Goal: Information Seeking & Learning: Learn about a topic

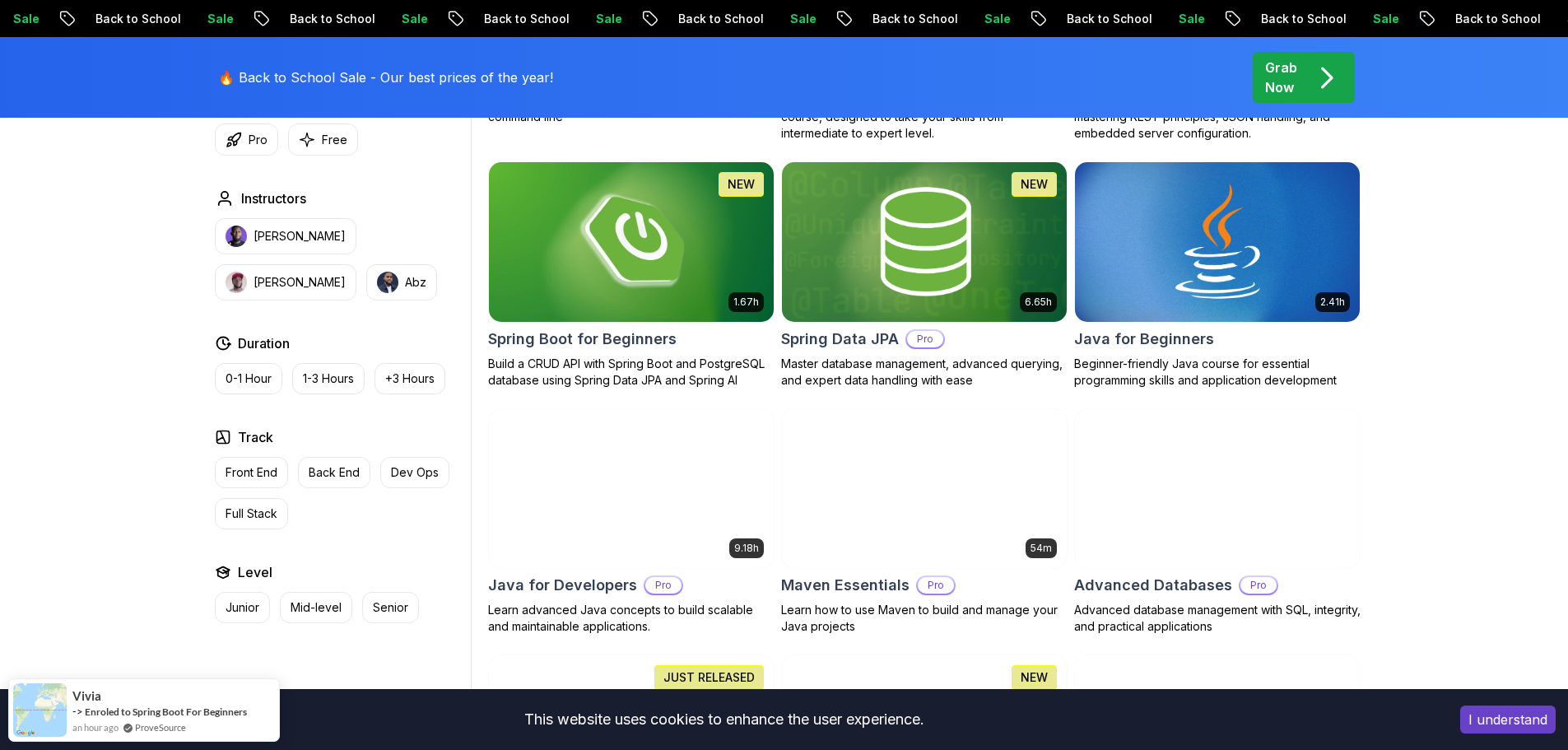
scroll to position [823, 0]
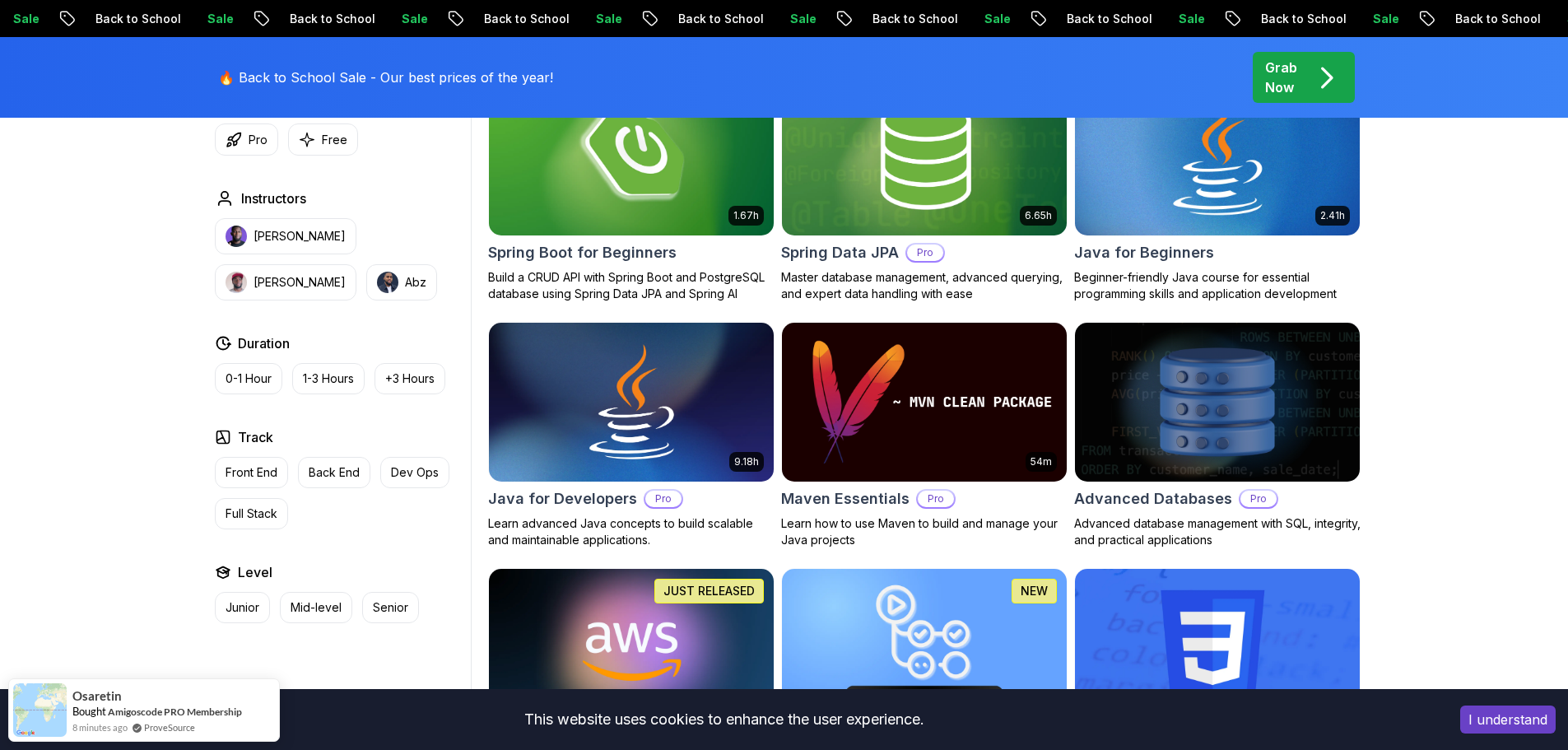
click at [1167, 179] on img at bounding box center [1218, 155] width 299 height 167
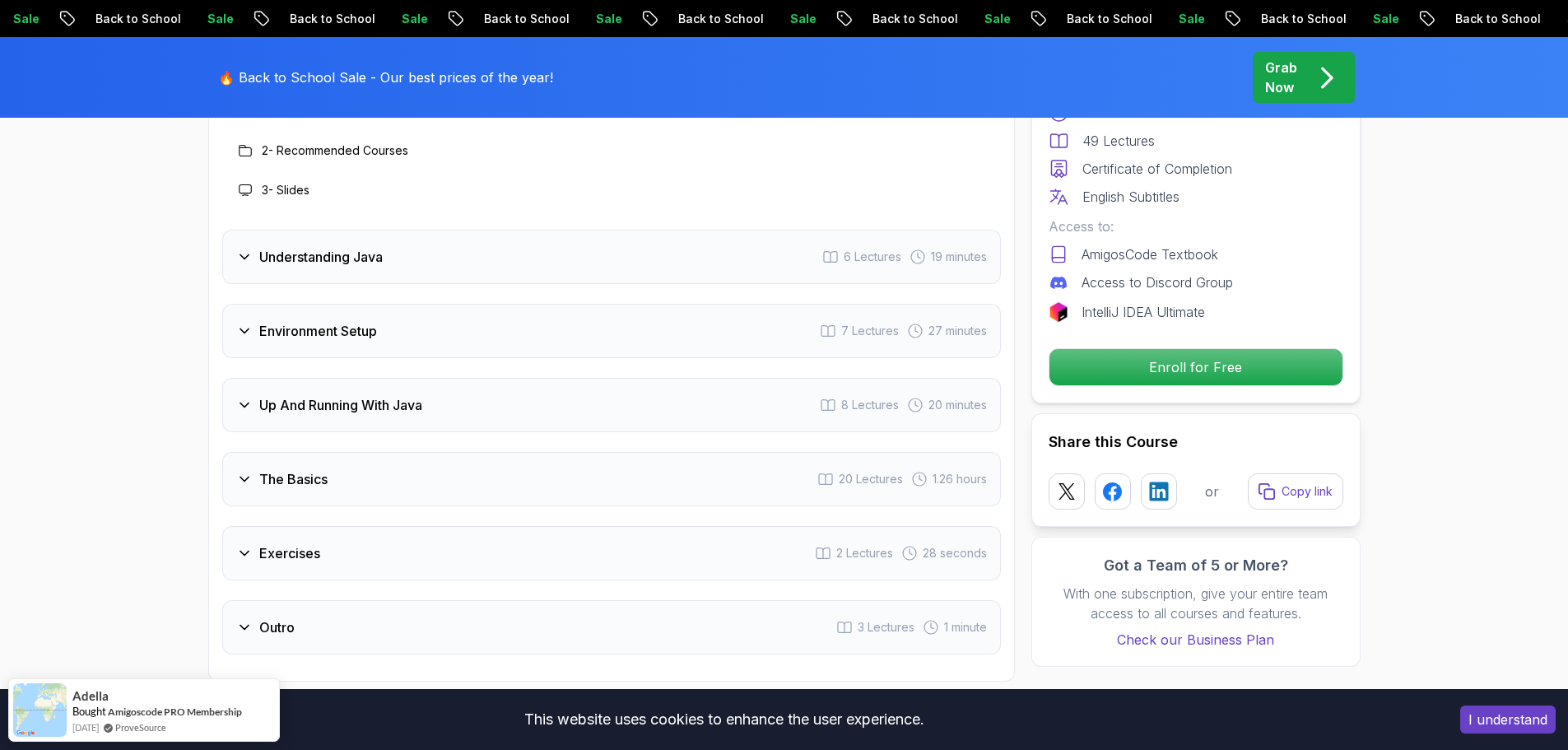
scroll to position [2551, 0]
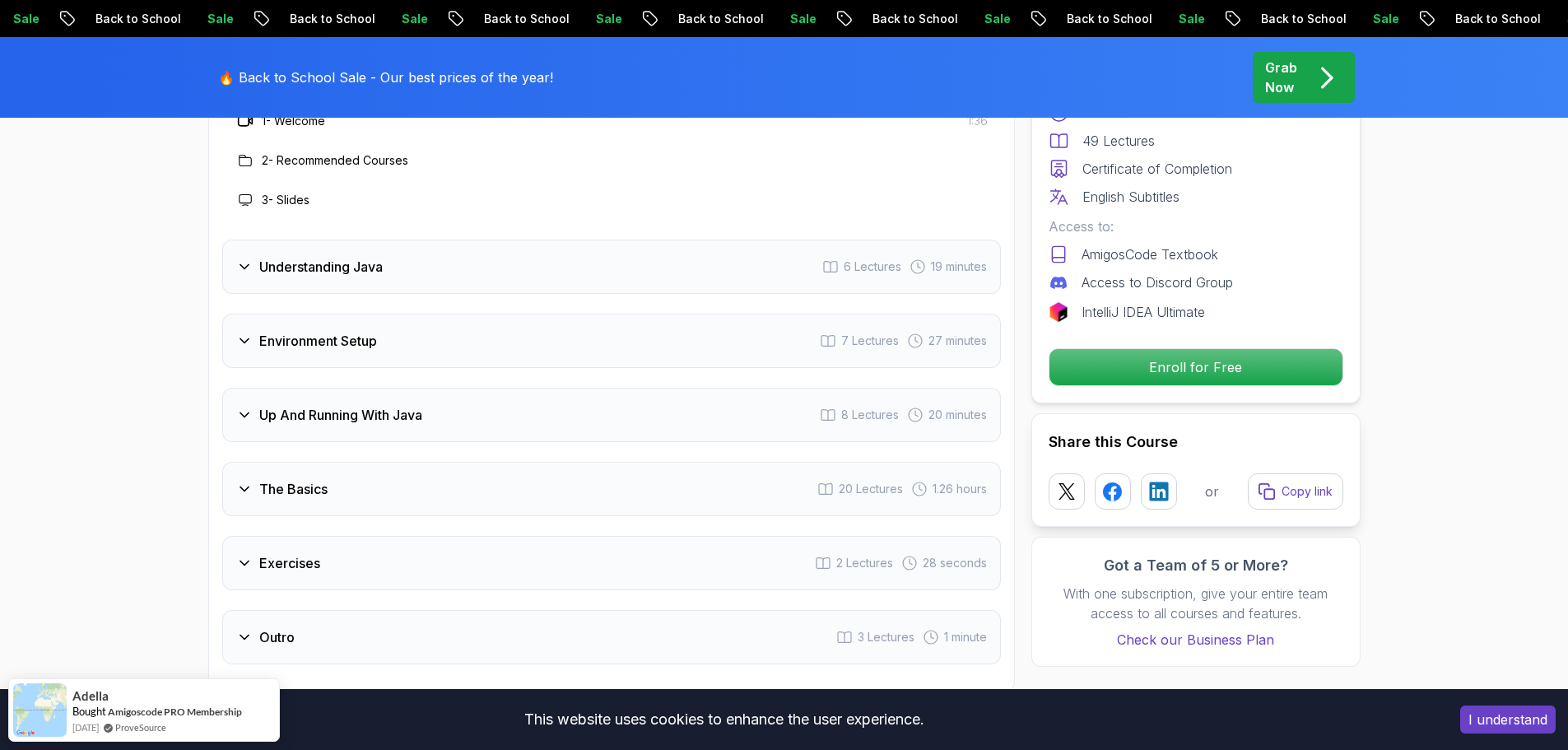
click at [399, 405] on h3 "Up And Running With Java" at bounding box center [341, 415] width 163 height 19
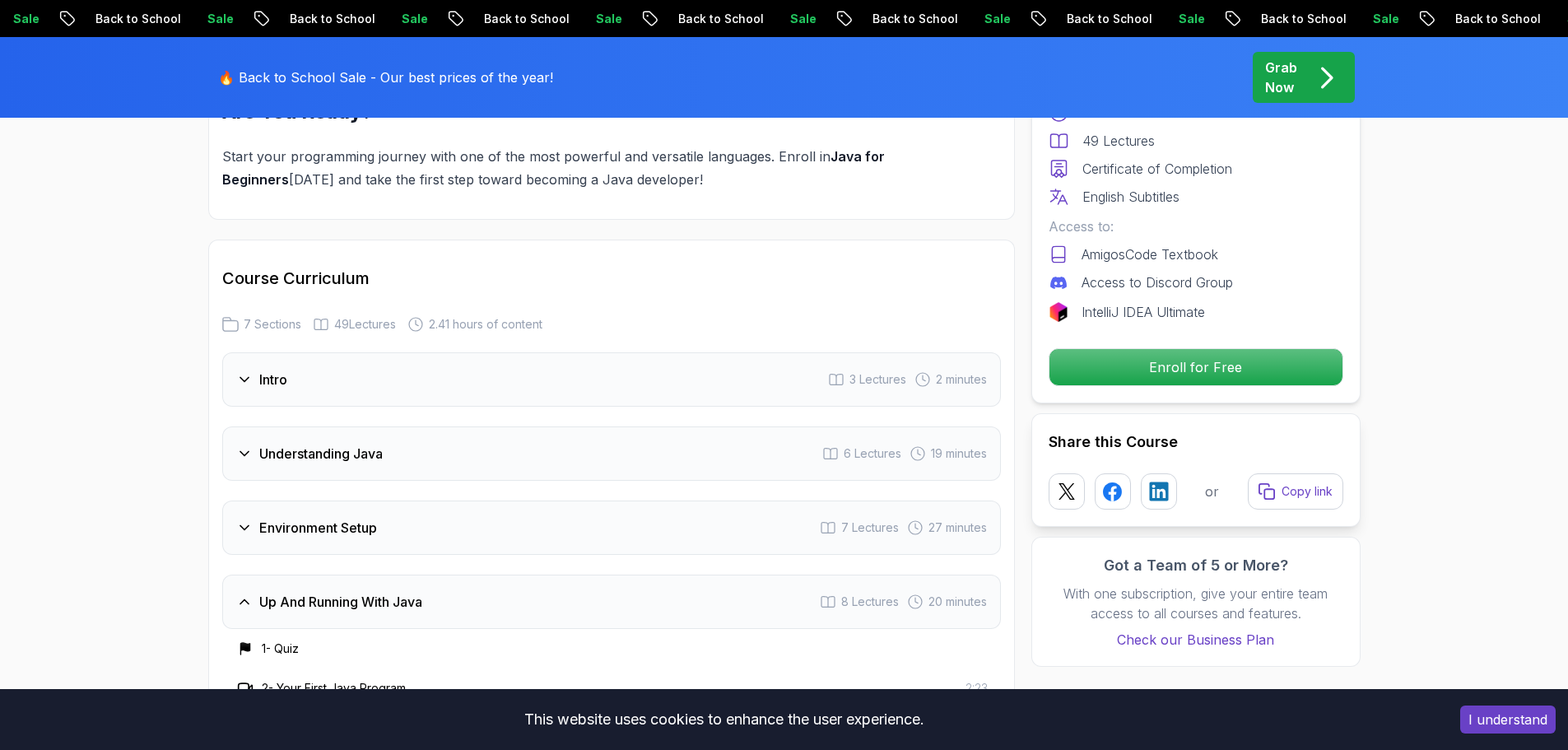
scroll to position [2304, 0]
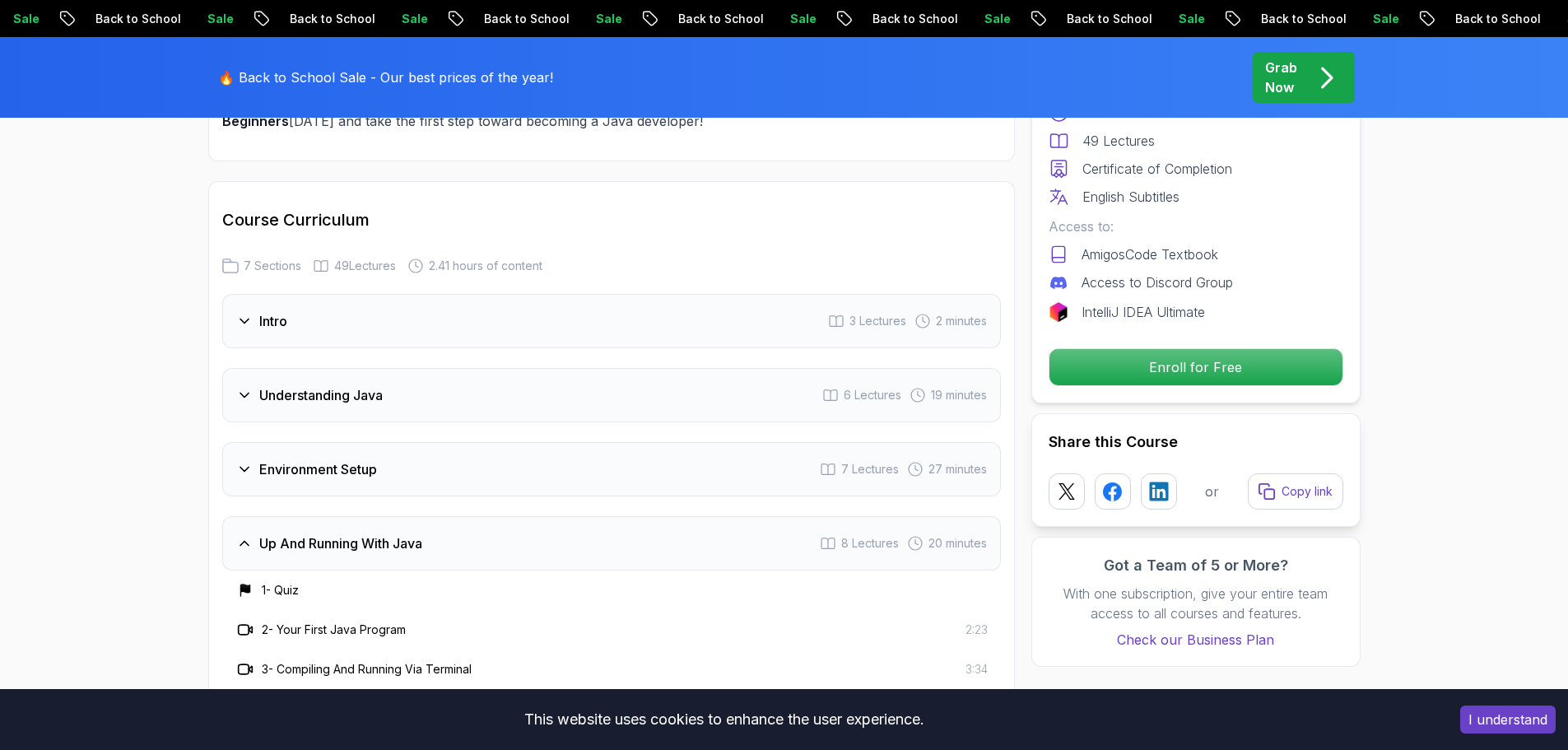
click at [464, 294] on div "Intro 3 Lectures 2 minutes" at bounding box center [611, 320] width 779 height 54
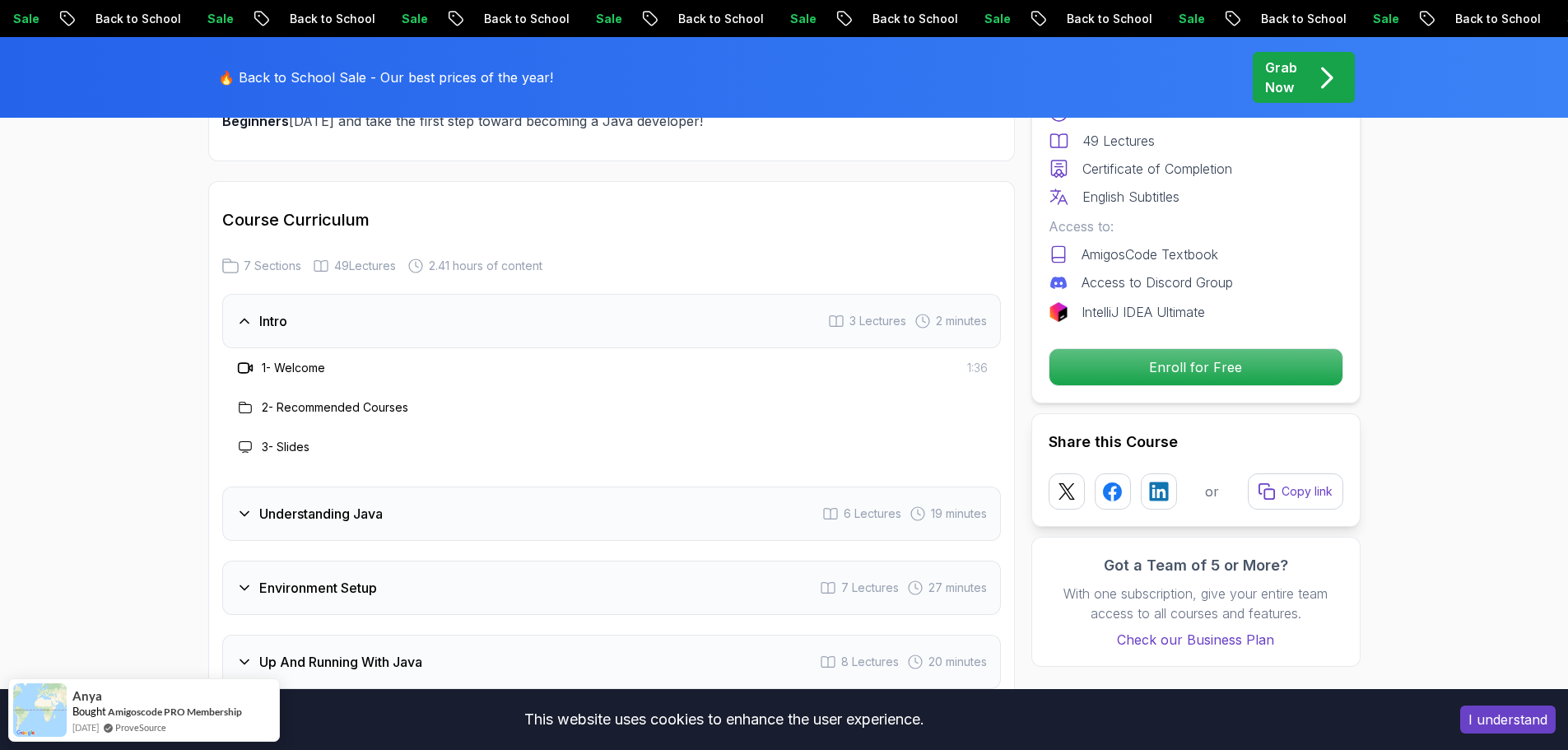
click at [327, 399] on h3 "2 - Recommended Courses" at bounding box center [335, 407] width 147 height 17
click at [308, 360] on h3 "1 - Welcome" at bounding box center [294, 368] width 64 height 17
click at [875, 313] on span "3 Lectures" at bounding box center [878, 321] width 57 height 17
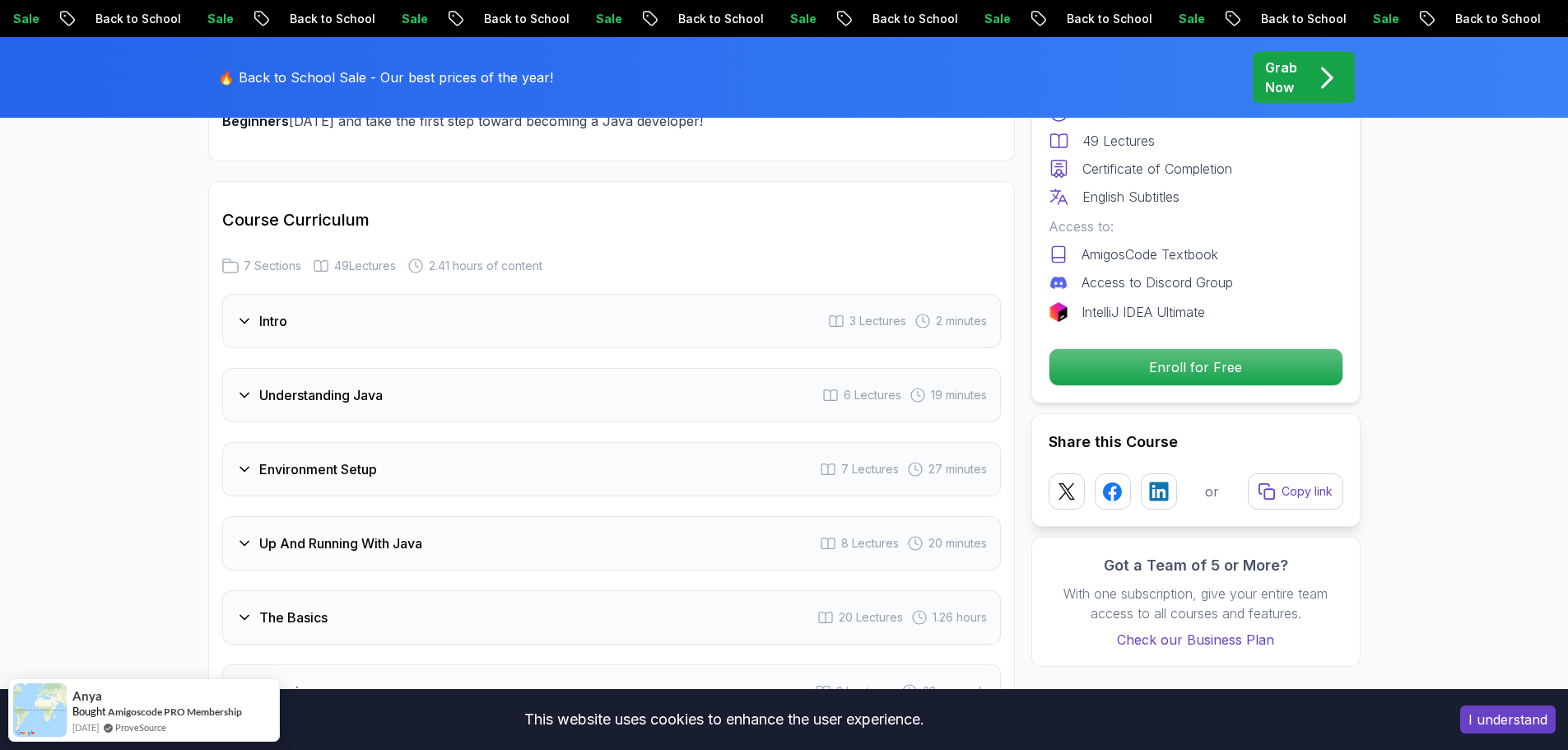
click at [875, 313] on span "3 Lectures" at bounding box center [878, 321] width 57 height 17
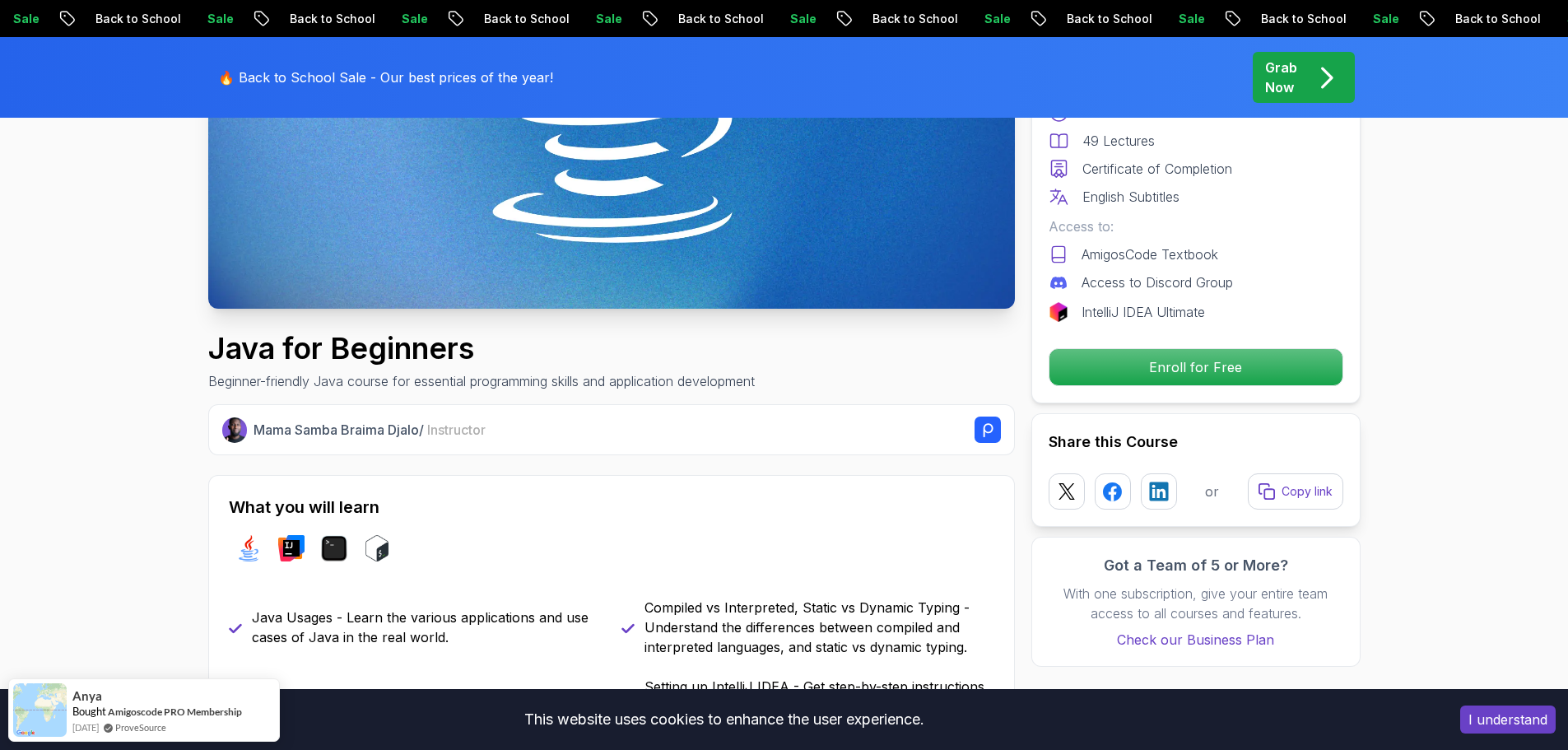
scroll to position [0, 0]
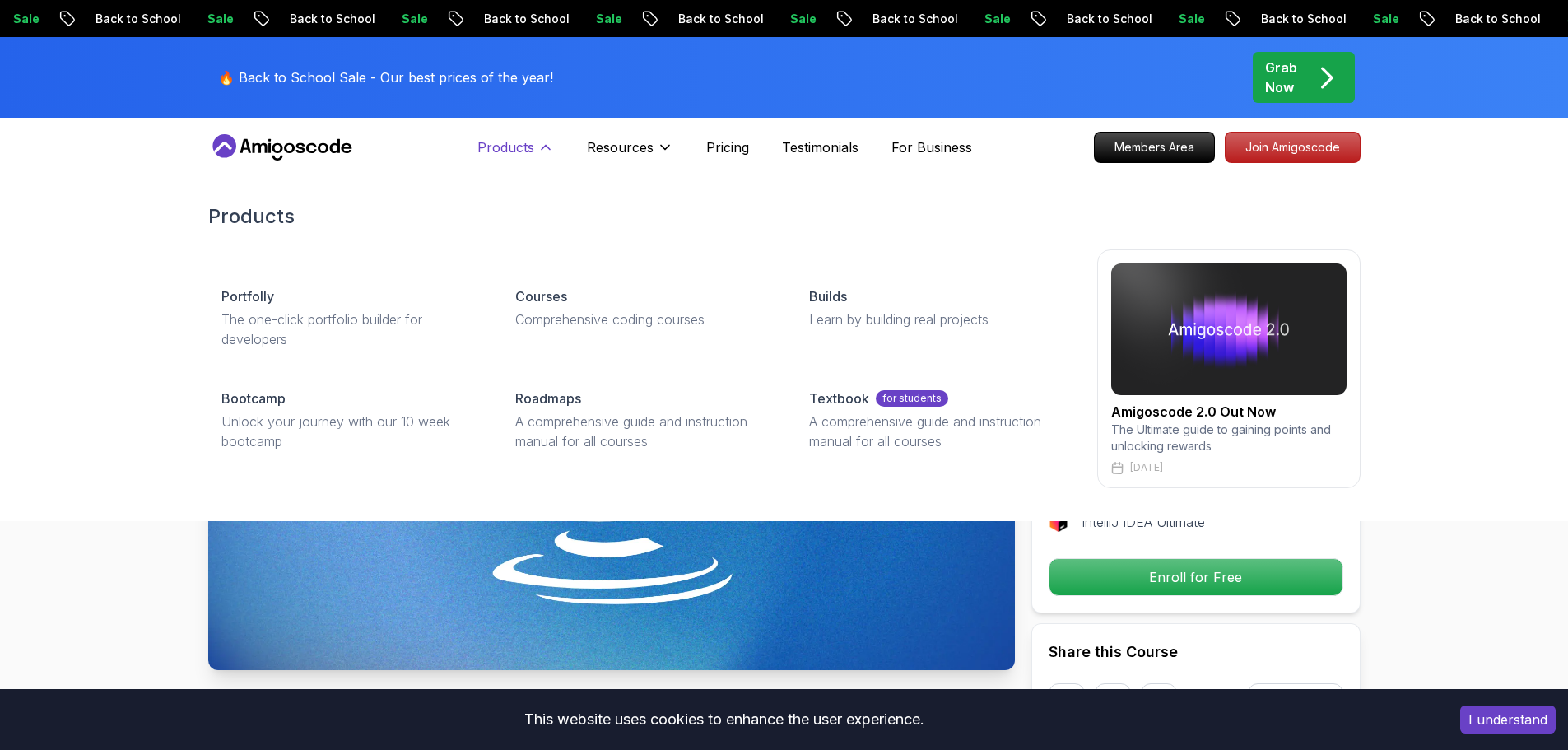
click at [524, 142] on p "Products" at bounding box center [506, 147] width 57 height 19
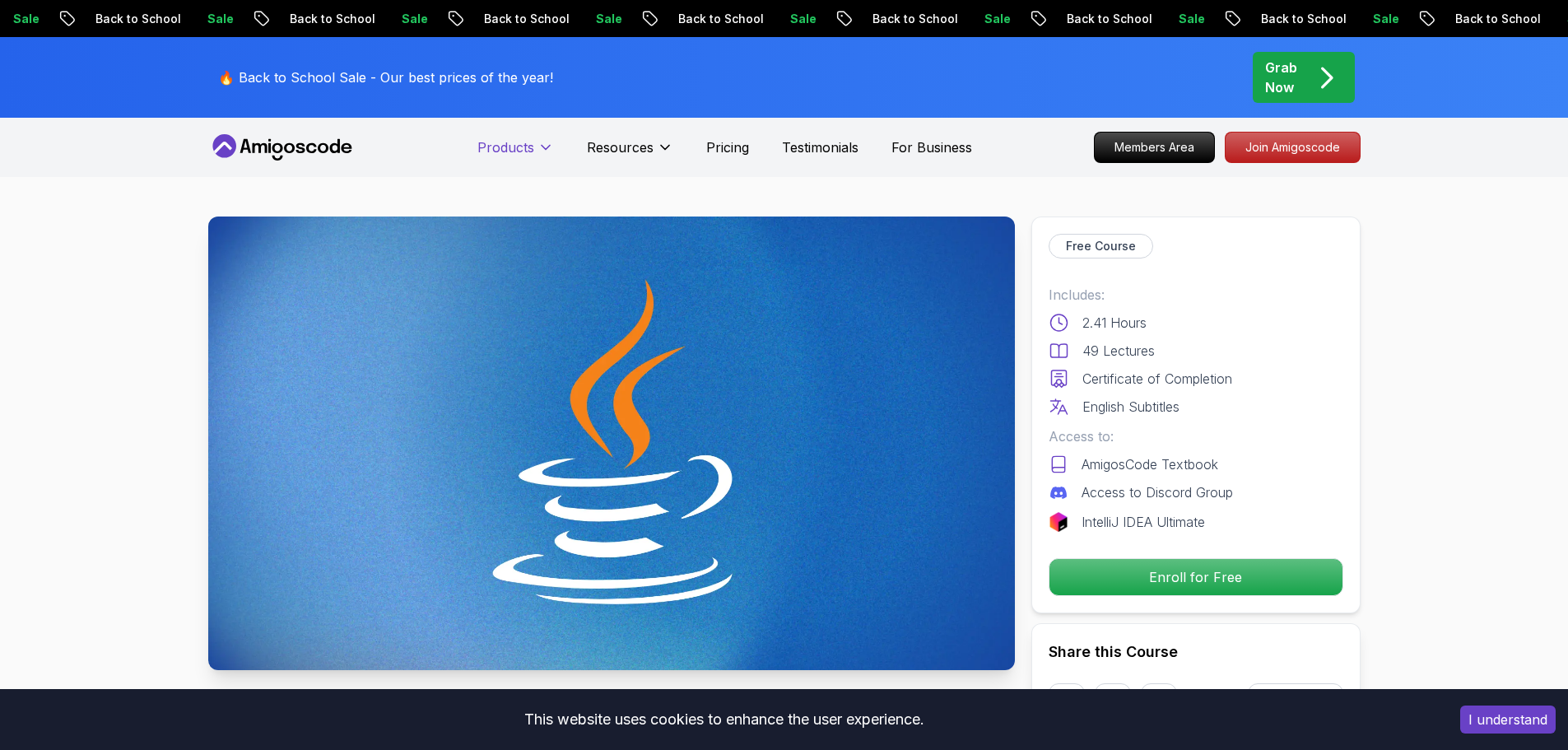
click at [524, 142] on p "Products" at bounding box center [506, 147] width 57 height 19
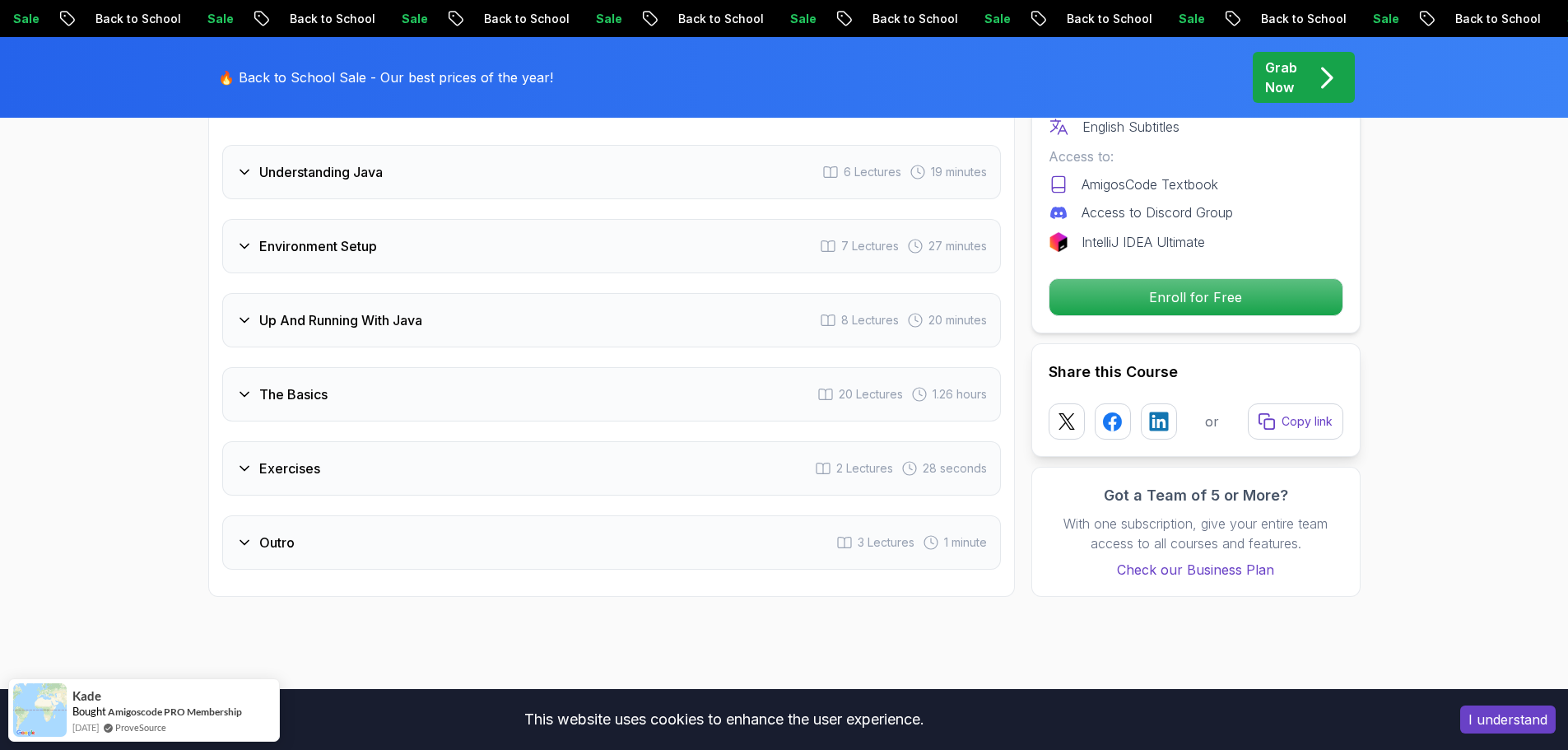
scroll to position [2633, 0]
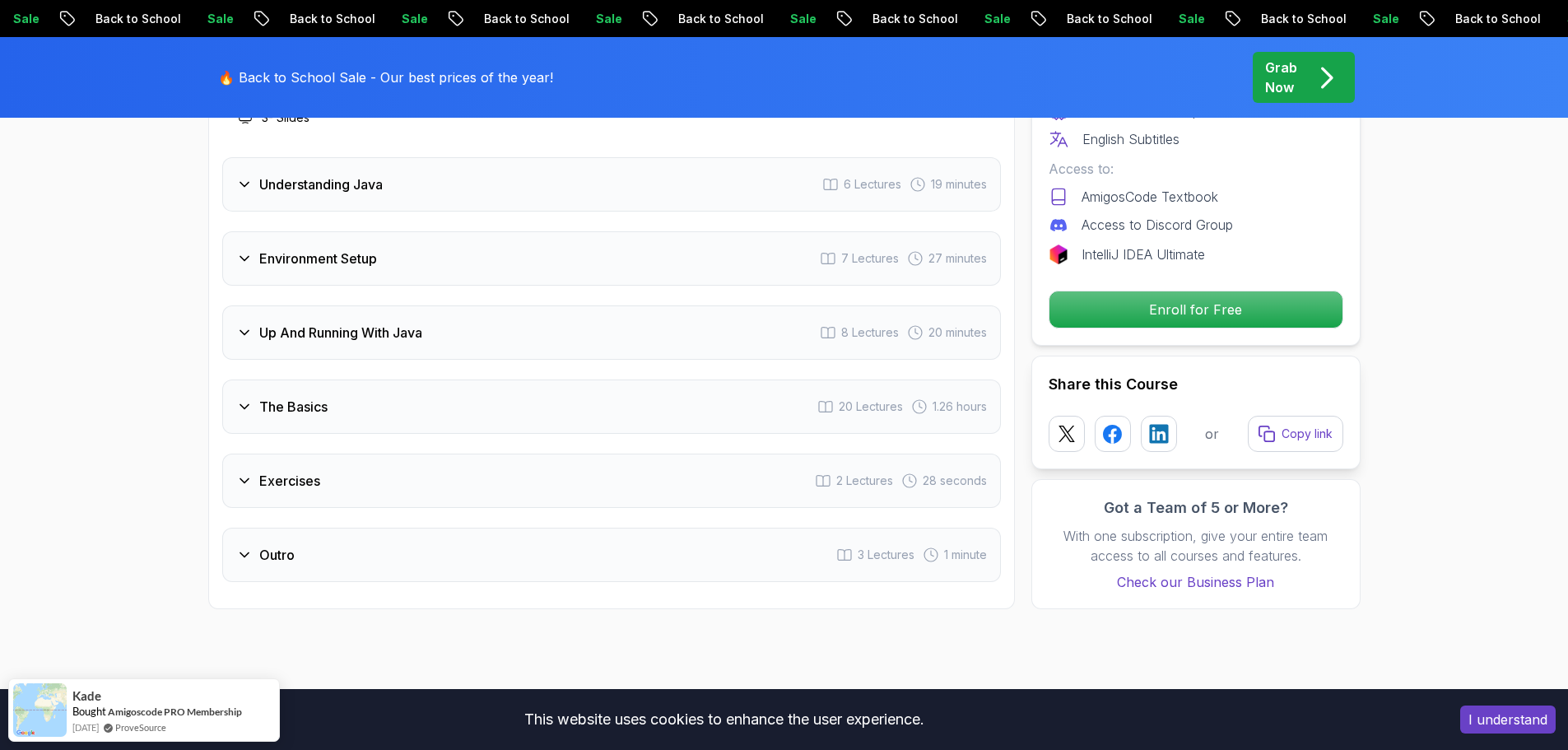
click at [654, 454] on div "Exercises 2 Lectures 28 seconds" at bounding box center [611, 480] width 779 height 54
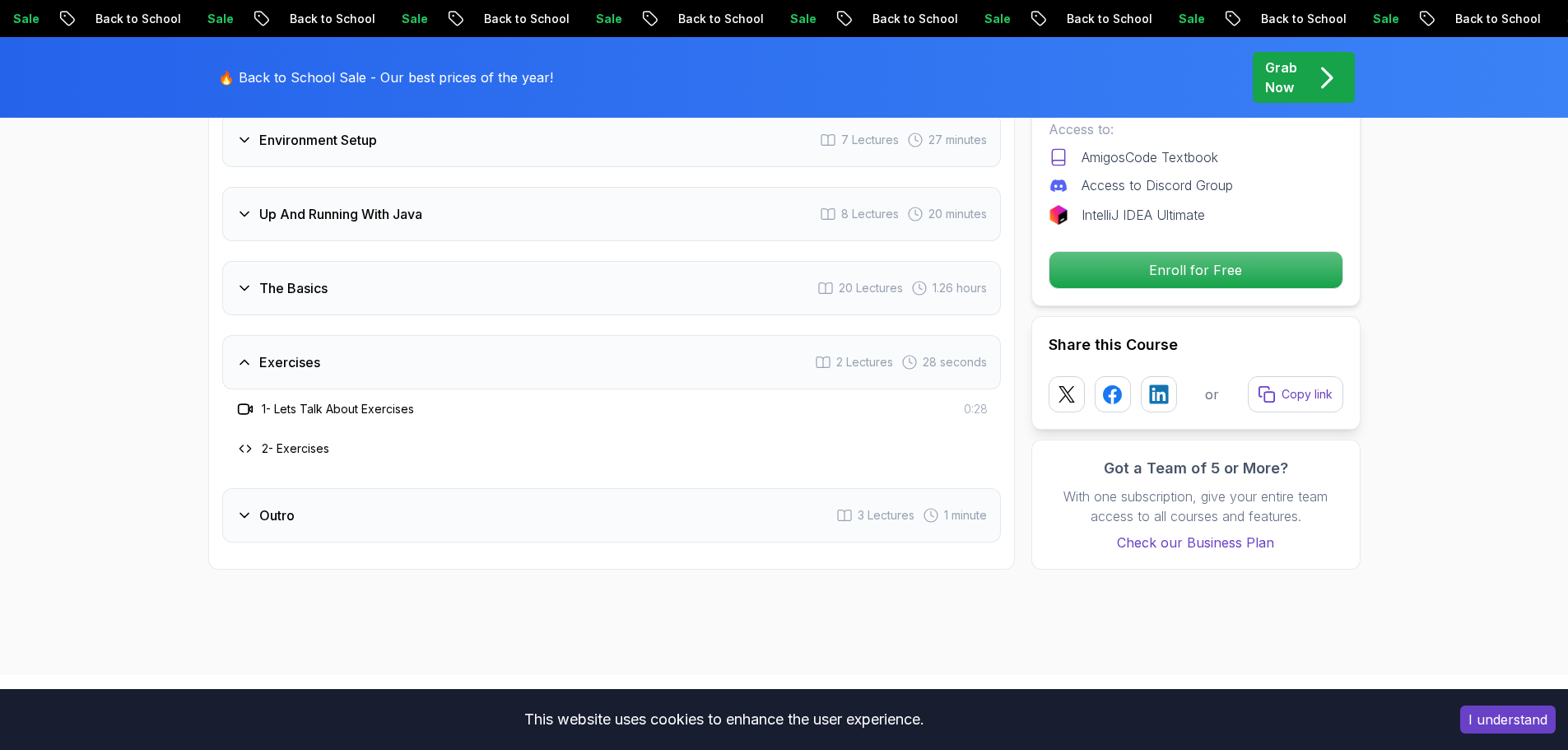
click at [623, 261] on div "The Basics 20 Lectures 1.26 hours" at bounding box center [611, 287] width 779 height 54
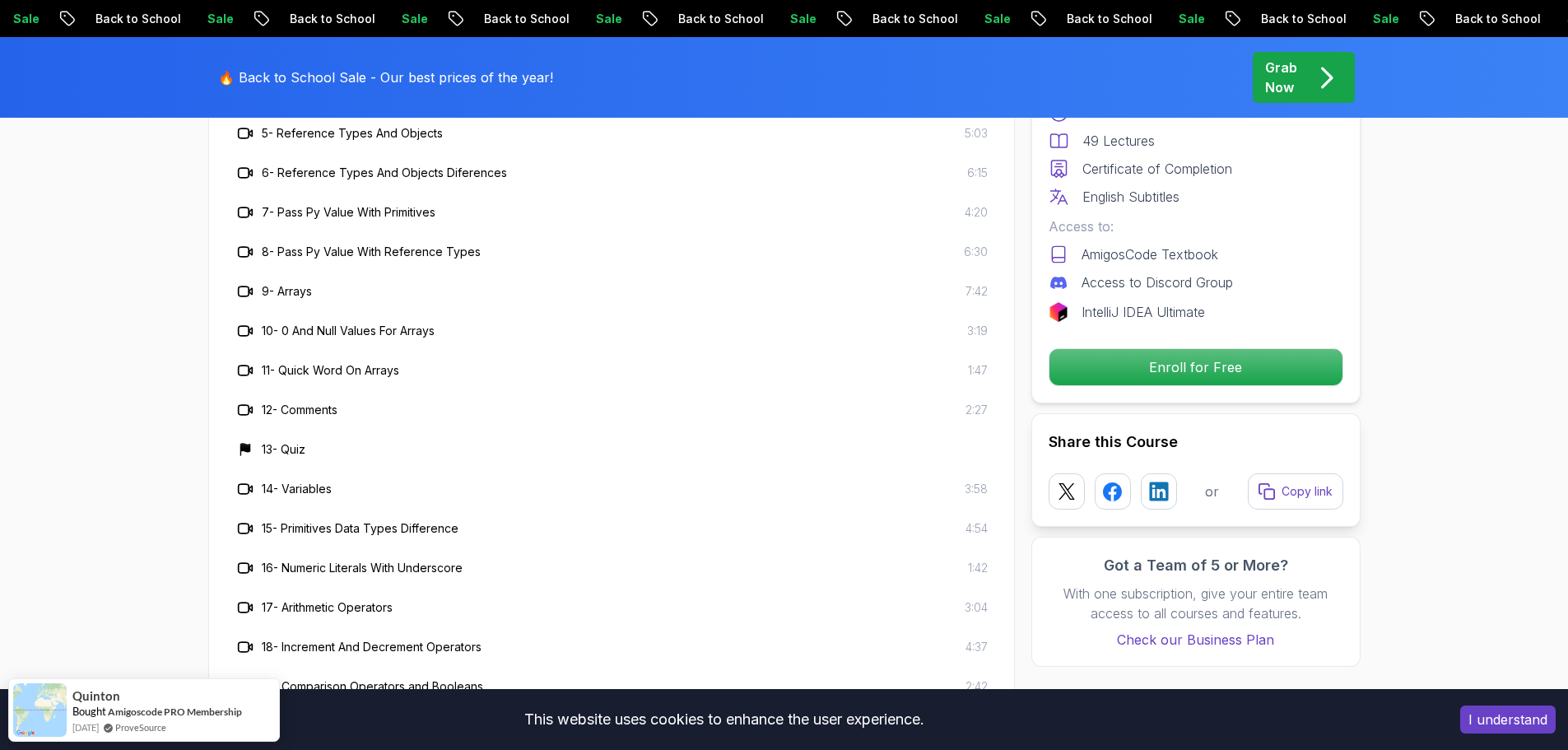
scroll to position [3045, 0]
